Goal: Task Accomplishment & Management: Use online tool/utility

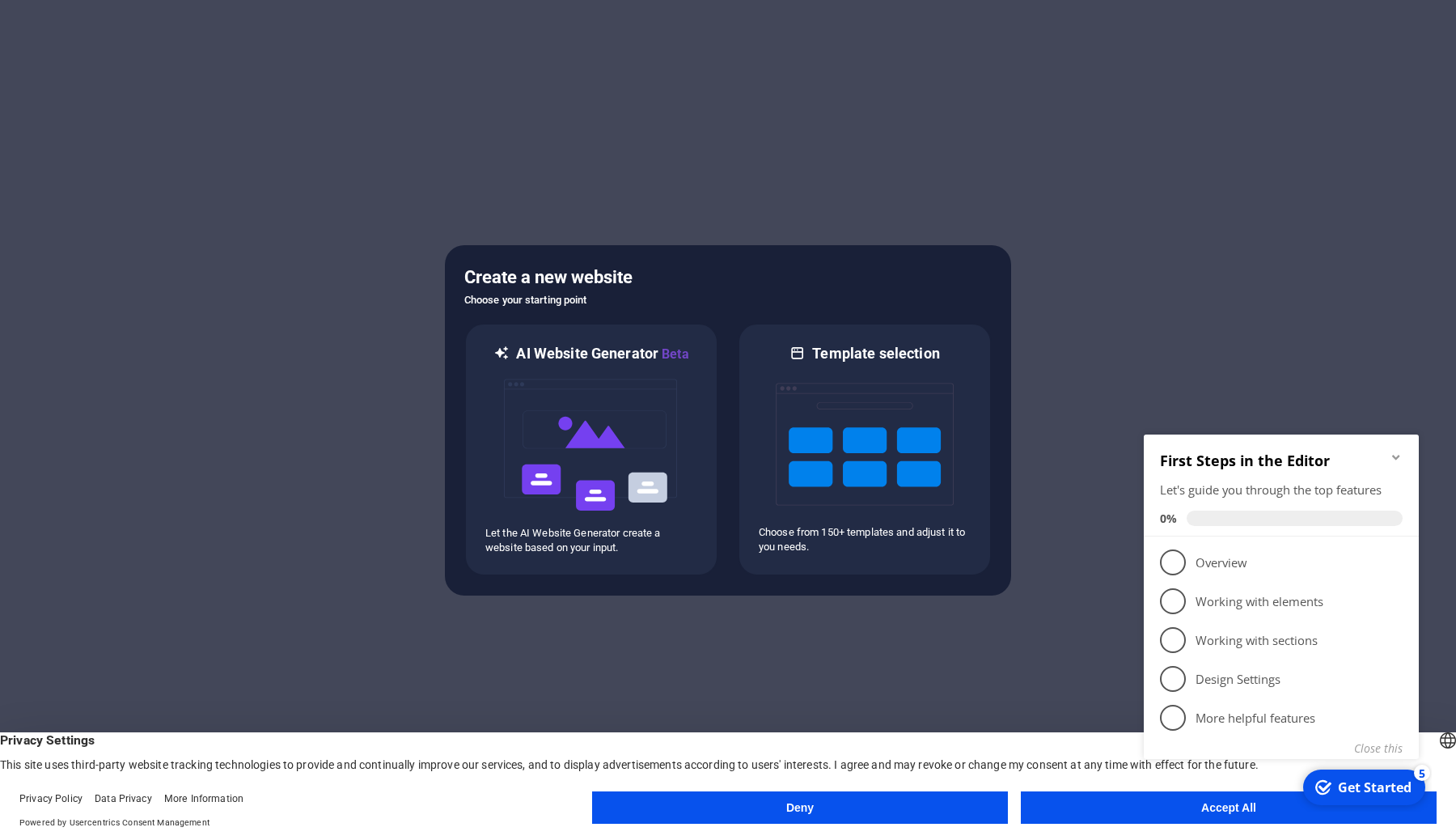
click at [1255, 312] on div at bounding box center [728, 420] width 1456 height 840
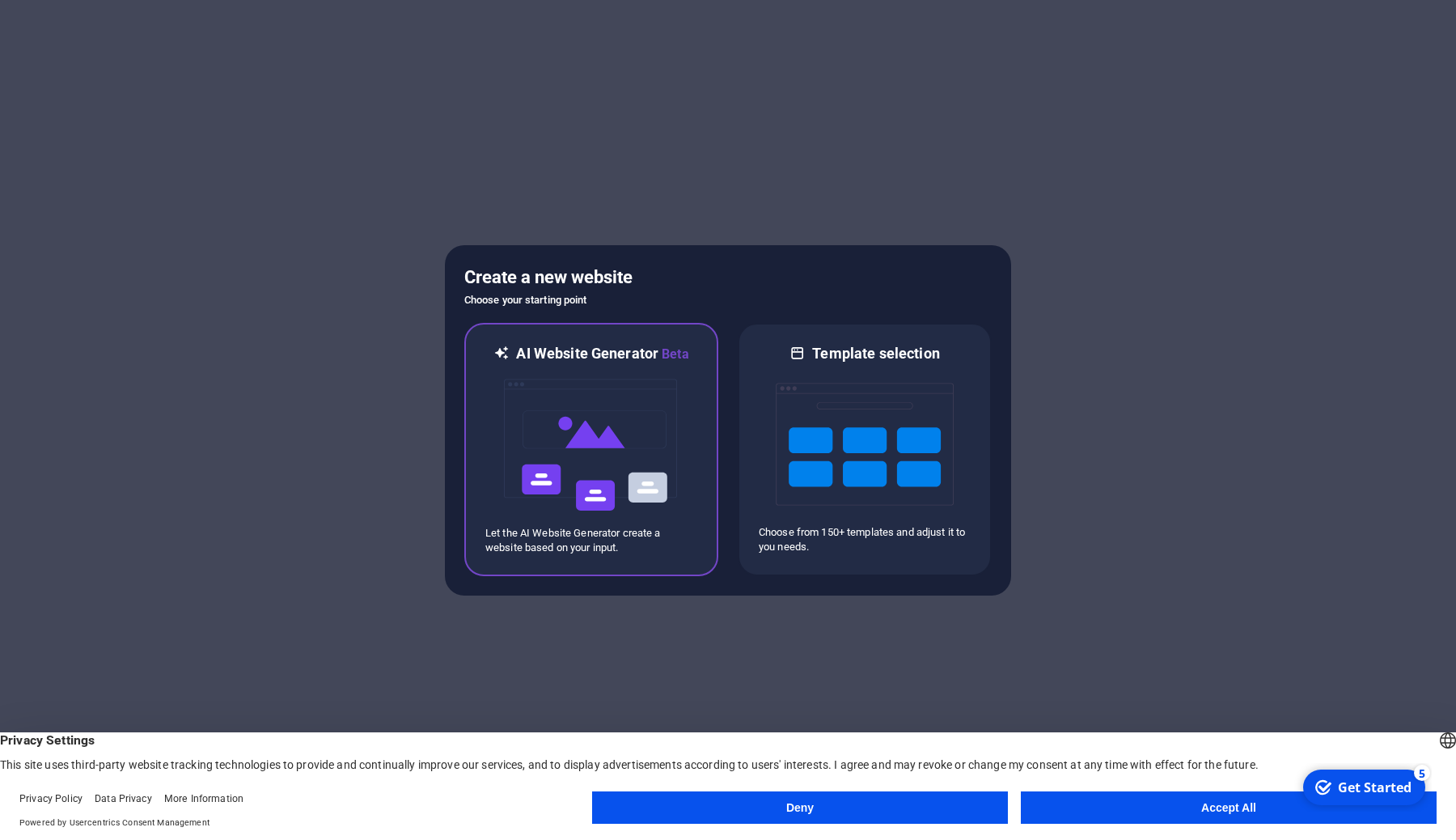
click at [596, 455] on img at bounding box center [591, 444] width 178 height 162
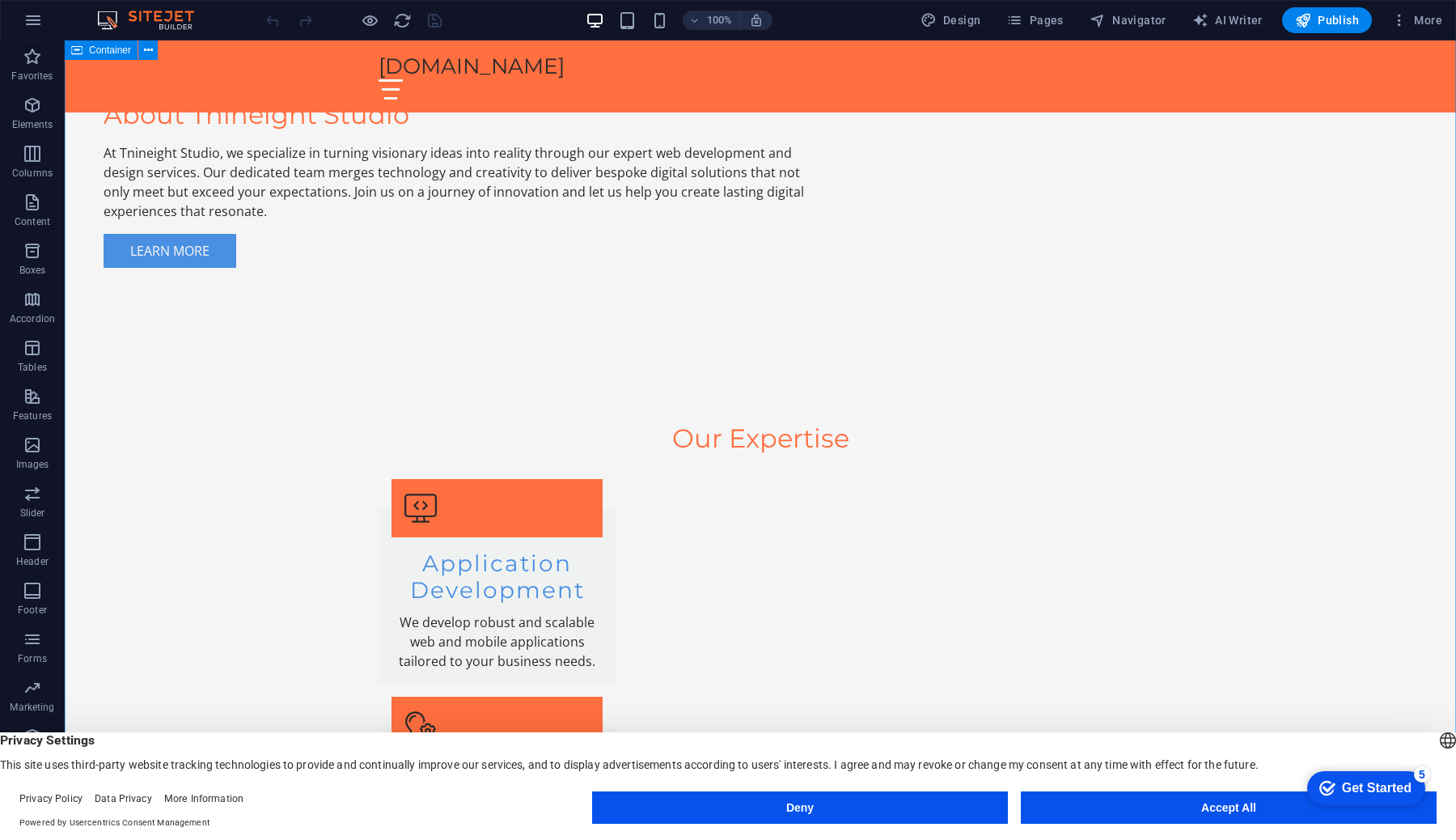
scroll to position [632, 0]
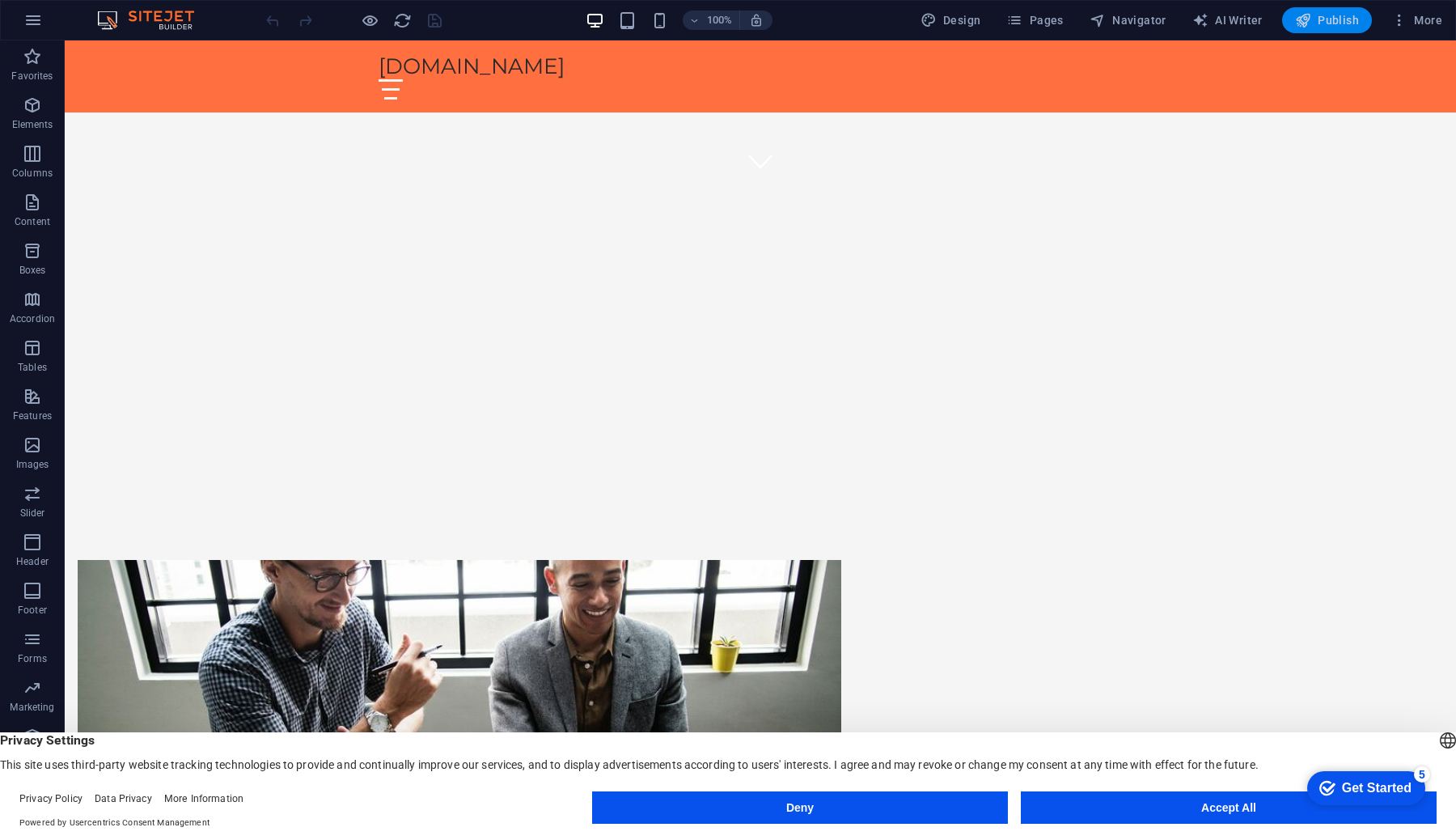
click at [1326, 22] on span "Publish" at bounding box center [1326, 19] width 64 height 16
